Goal: Information Seeking & Learning: Understand process/instructions

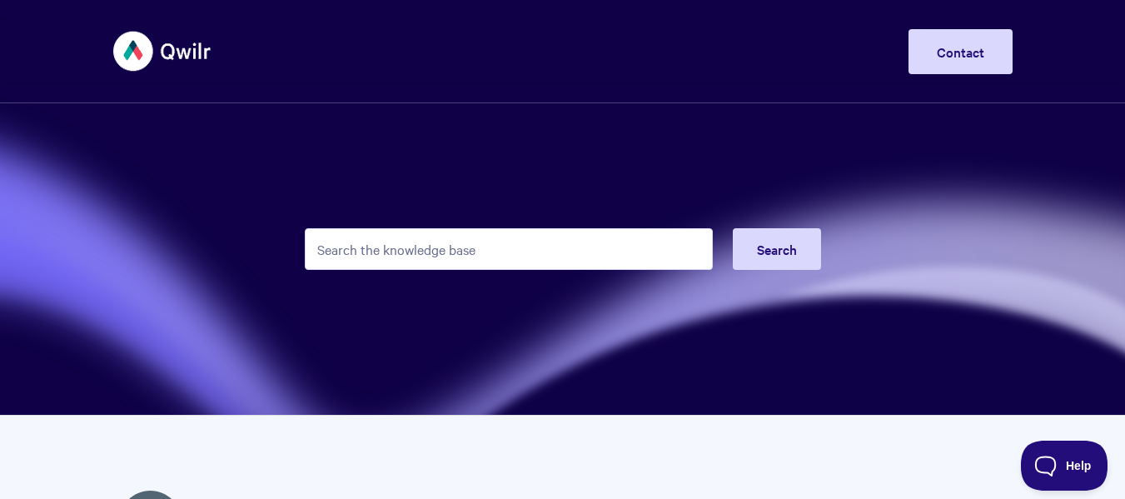
click at [539, 253] on input "Search the knowledge base" at bounding box center [509, 249] width 408 height 42
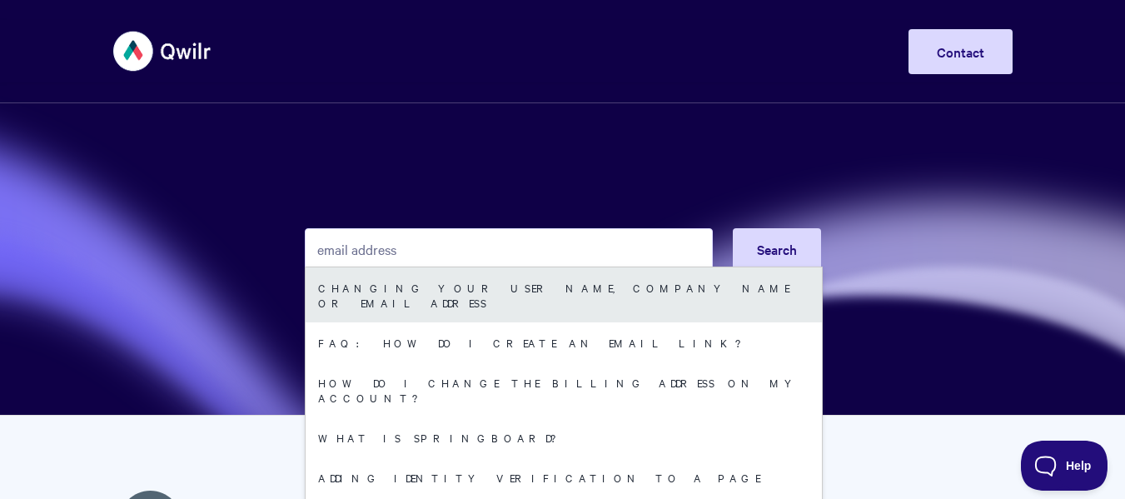
click at [523, 289] on link "Changing your user name, company name or email address" at bounding box center [563, 294] width 516 height 55
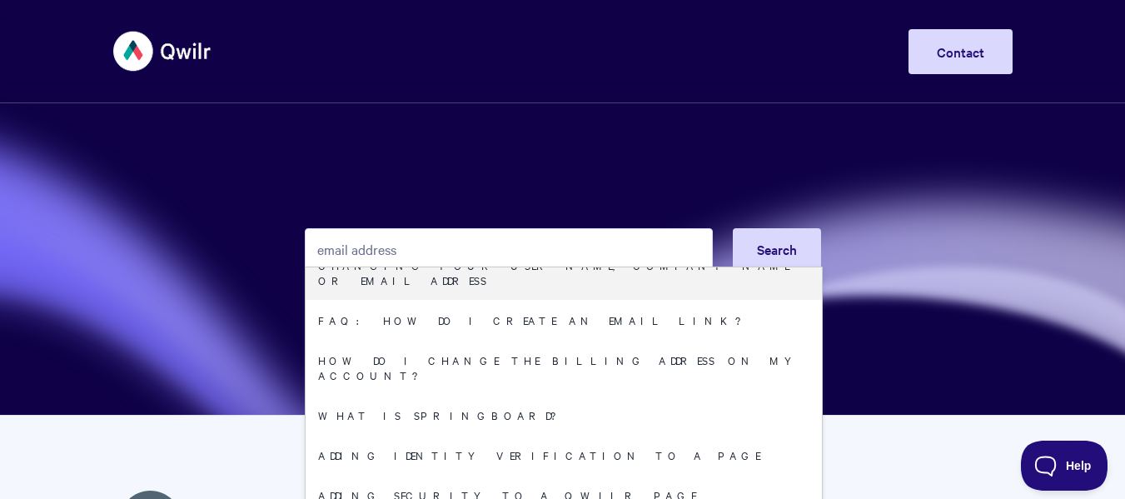
scroll to position [18, 0]
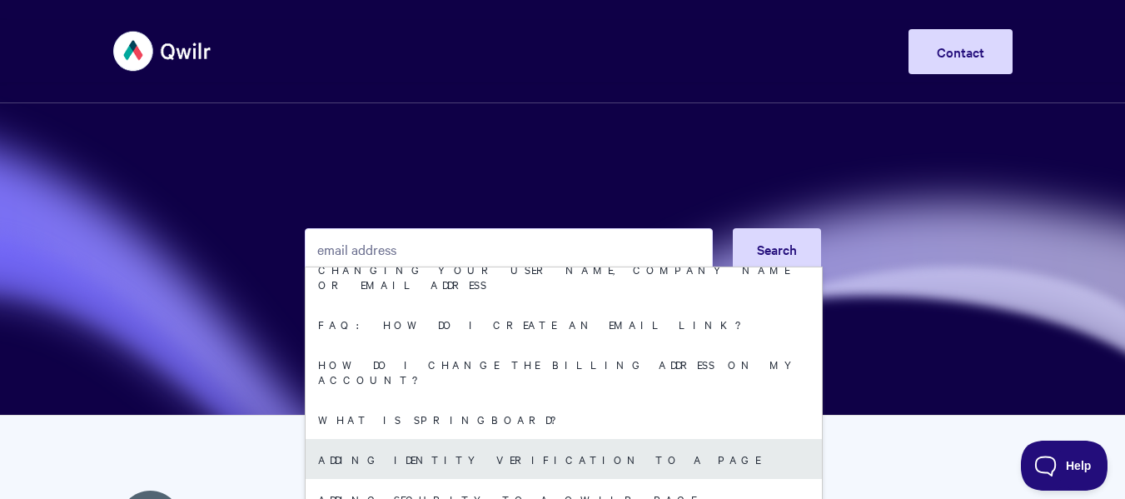
click at [449, 439] on link "Adding Identity Verification to a Page" at bounding box center [563, 459] width 516 height 40
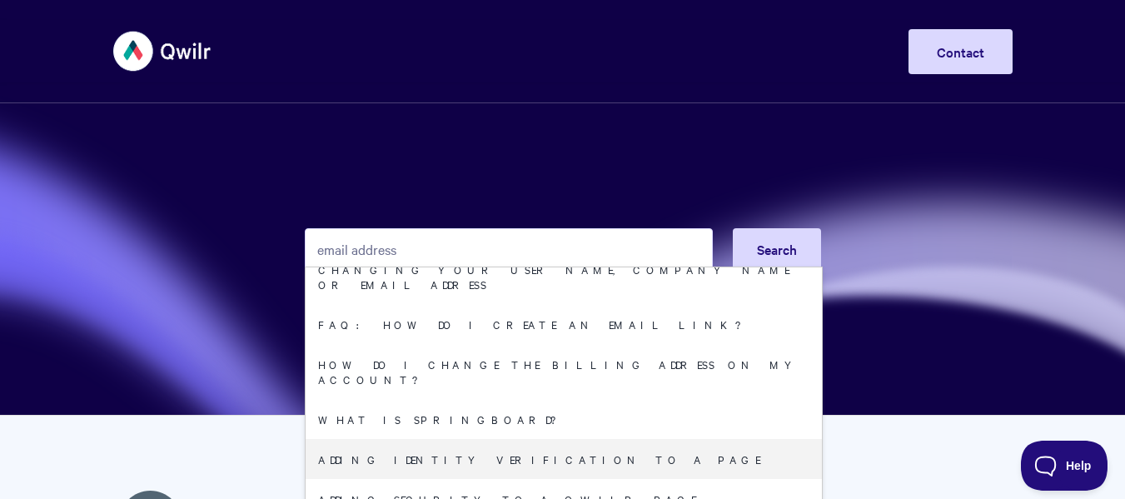
click at [425, 243] on input "email address" at bounding box center [509, 249] width 408 height 42
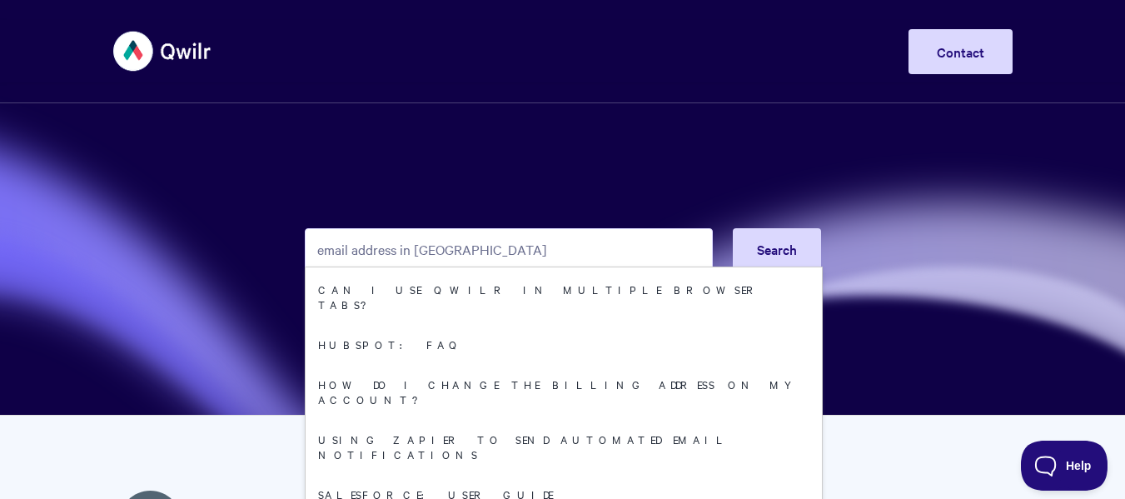
scroll to position [549, 0]
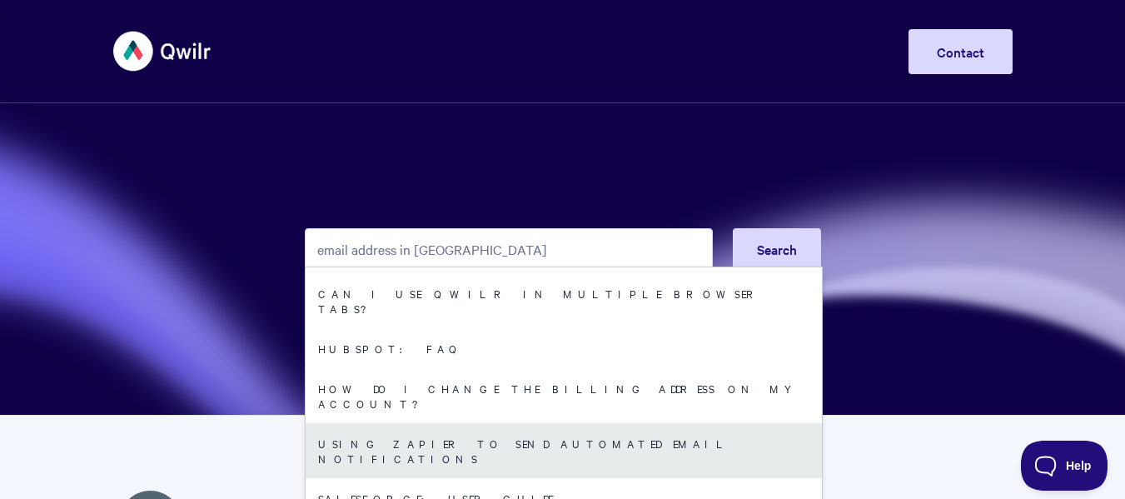
type input "email address in Qwilr"
click at [558, 423] on link "Using Zapier to send automated email notifications" at bounding box center [563, 450] width 516 height 55
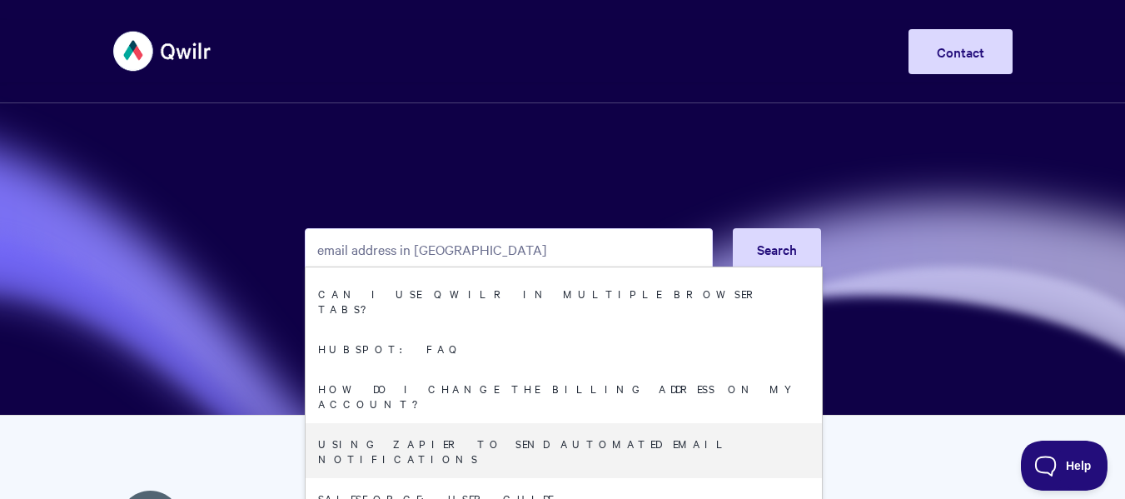
click at [486, 248] on input "email address in Qwilr" at bounding box center [509, 249] width 408 height 42
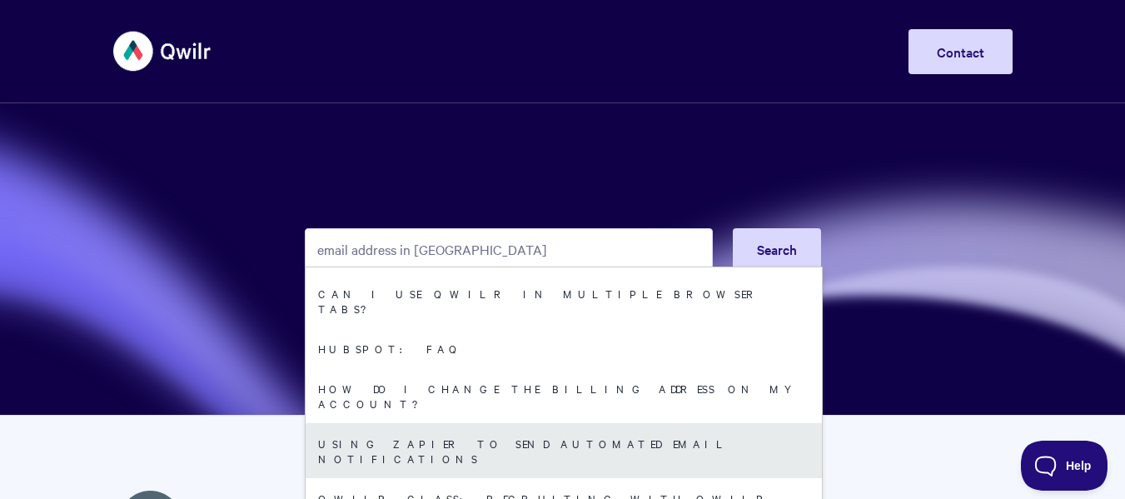
click at [490, 423] on link "Using Zapier to send automated email notifications" at bounding box center [563, 450] width 516 height 55
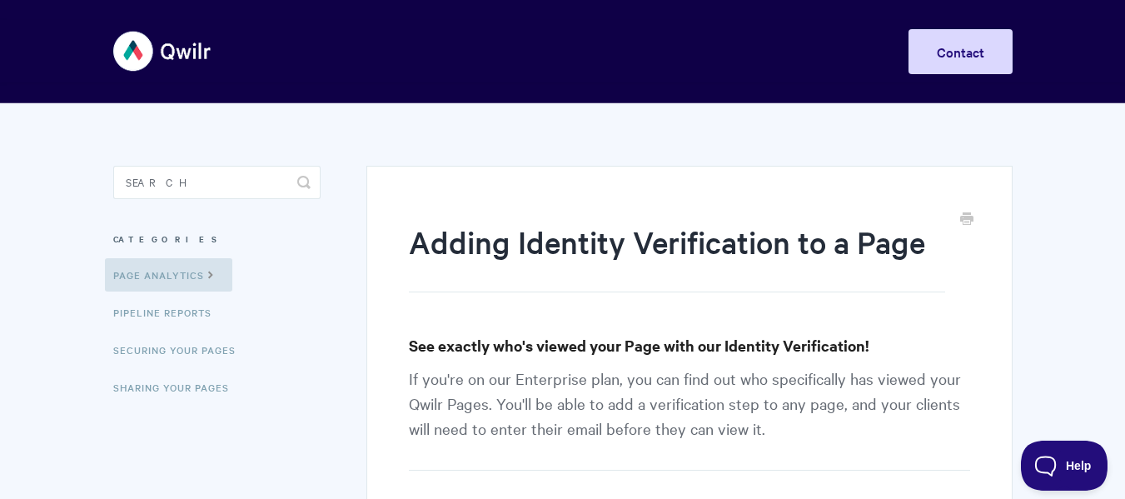
click at [544, 338] on h3 "See exactly who's viewed your Page with our Identity Verification!" at bounding box center [689, 345] width 560 height 23
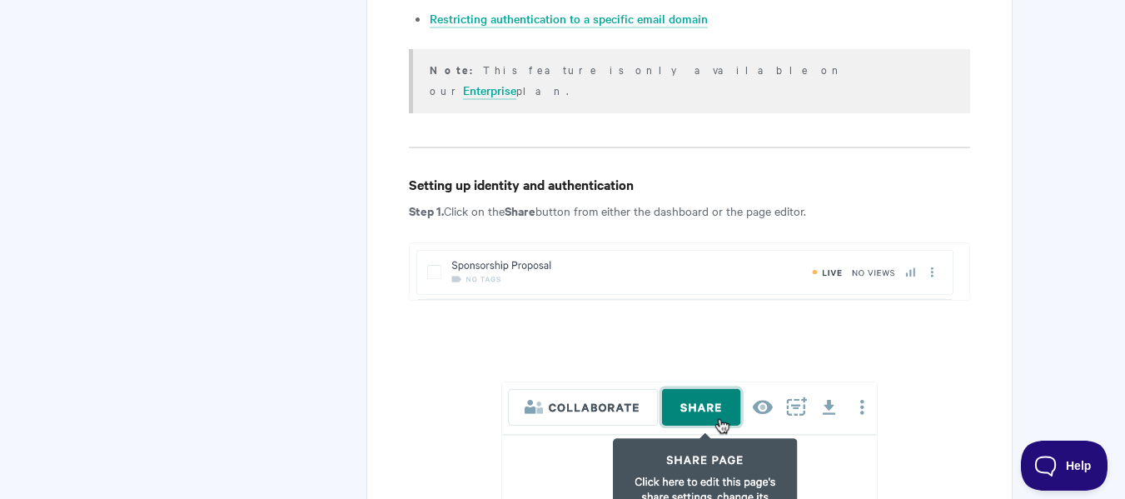
scroll to position [1099, 0]
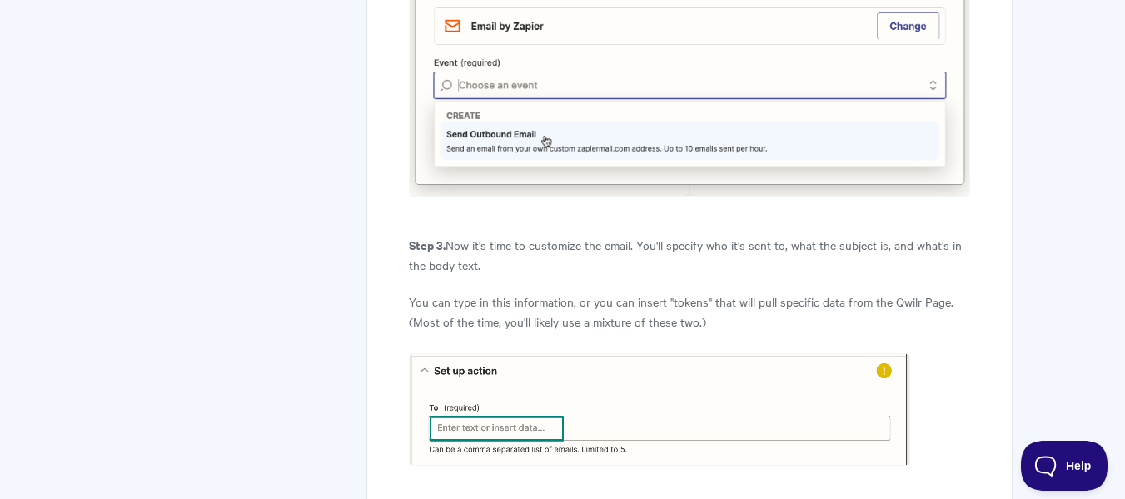
scroll to position [2697, 0]
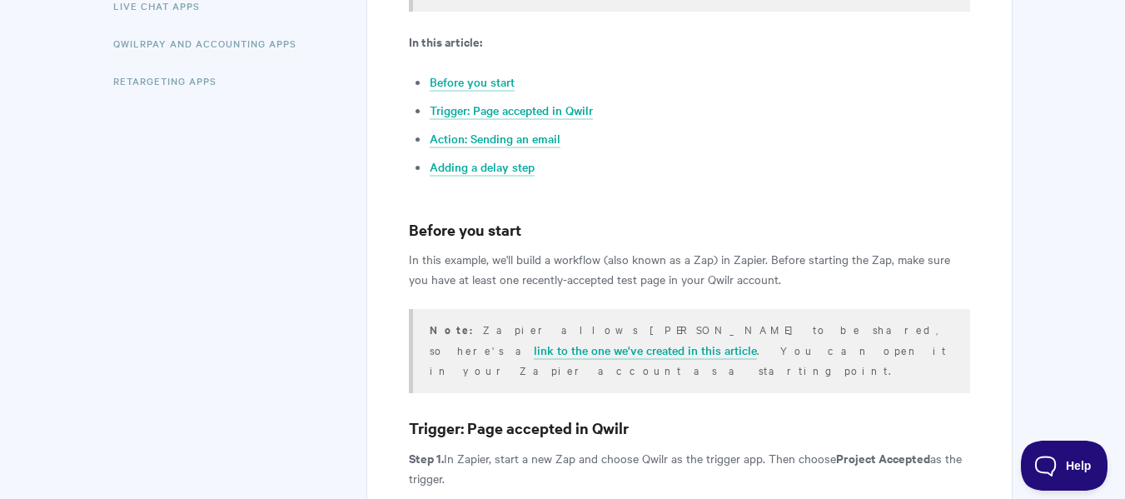
scroll to position [533, 0]
click at [653, 216] on h3 "Before you start" at bounding box center [689, 227] width 560 height 23
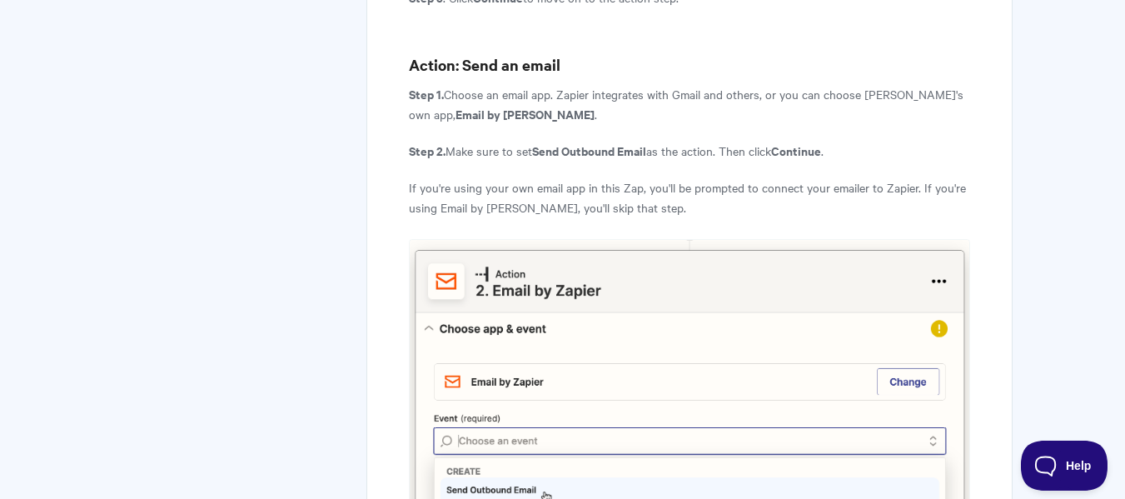
scroll to position [2331, 0]
